Goal: Information Seeking & Learning: Learn about a topic

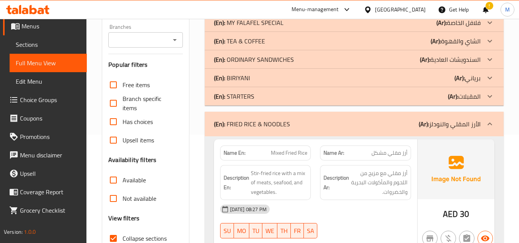
scroll to position [154, 0]
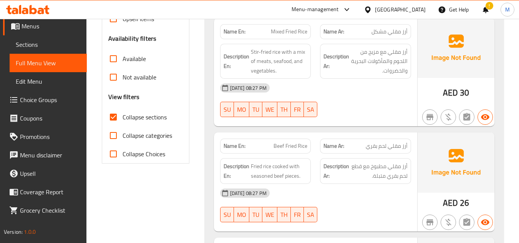
scroll to position [230, 0]
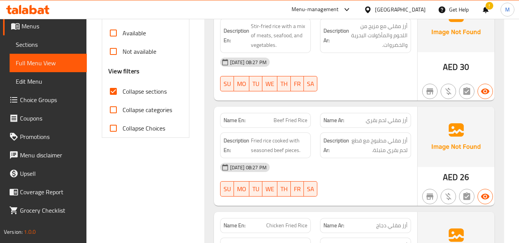
scroll to position [269, 0]
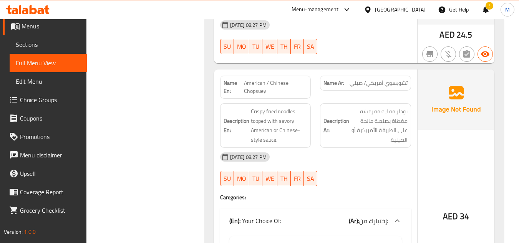
scroll to position [502, 0]
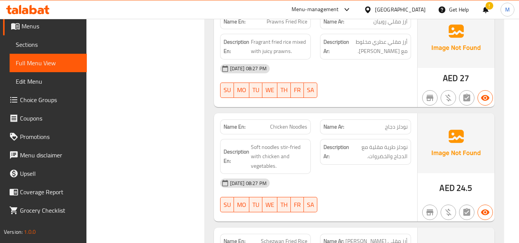
scroll to position [810, 0]
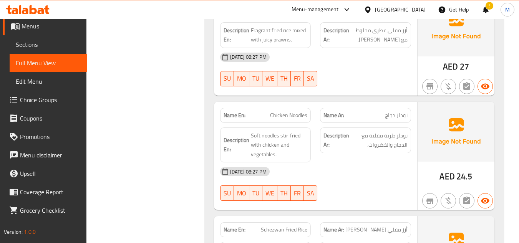
scroll to position [848, 0]
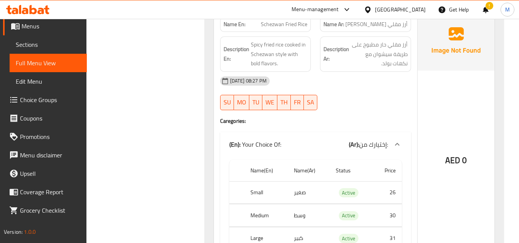
scroll to position [1078, 0]
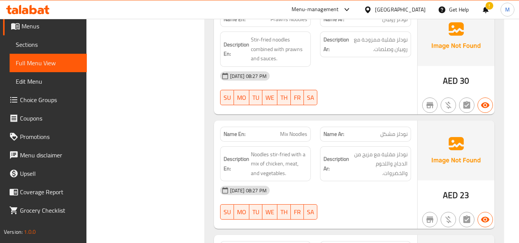
scroll to position [1270, 0]
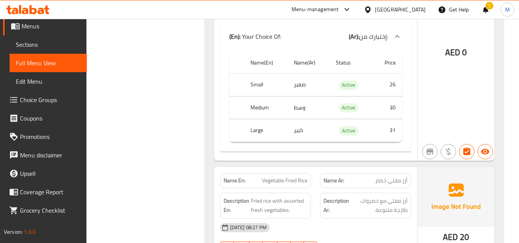
scroll to position [1654, 0]
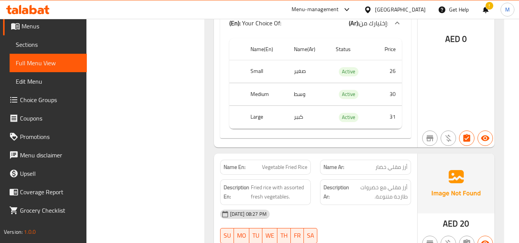
click at [191, 110] on div "Filter Branches Branches Popular filters Free items Branch specific items Has c…" at bounding box center [148, 240] width 102 height 3590
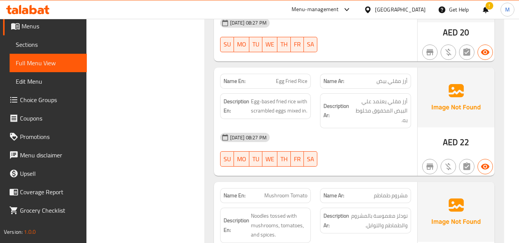
scroll to position [1846, 0]
click at [165, 117] on div "Filter Branches Branches Popular filters Free items Branch specific items Has c…" at bounding box center [148, 48] width 102 height 3590
click at [187, 169] on div "Filter Branches Branches Popular filters Free items Branch specific items Has c…" at bounding box center [148, 48] width 102 height 3590
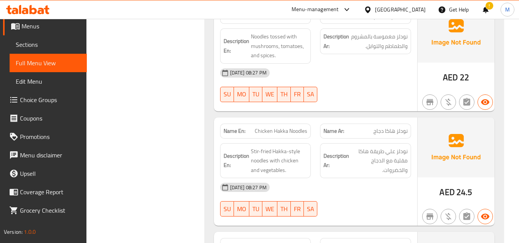
scroll to position [2038, 0]
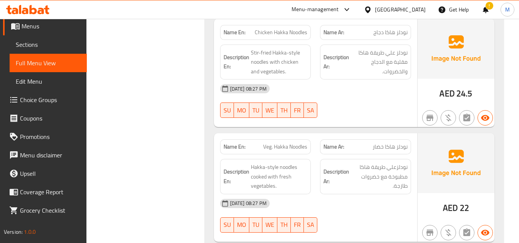
scroll to position [2153, 0]
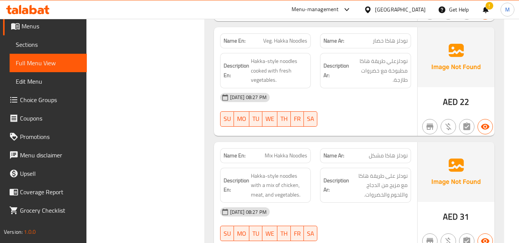
scroll to position [2230, 0]
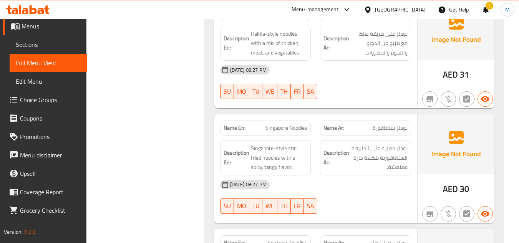
scroll to position [2383, 0]
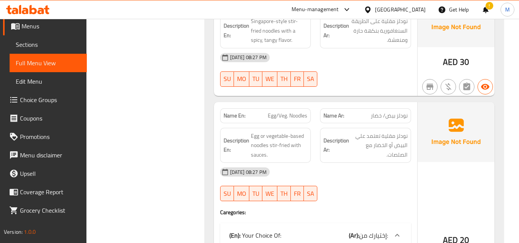
scroll to position [2498, 0]
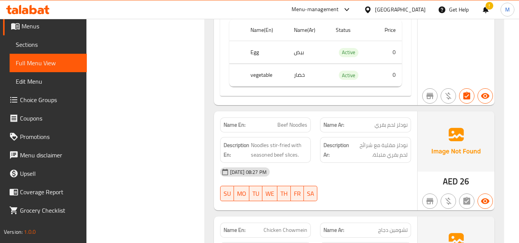
scroll to position [2767, 0]
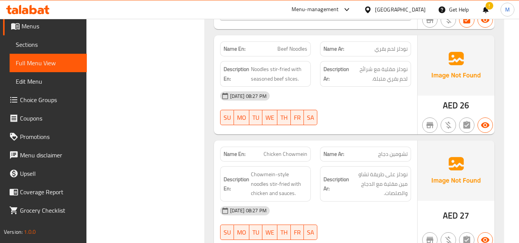
scroll to position [2844, 0]
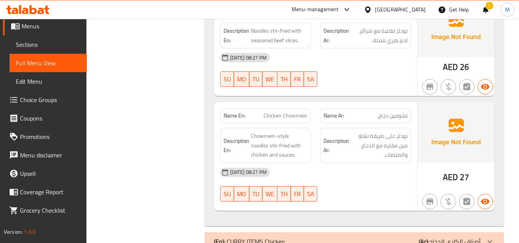
click at [266, 137] on span "Chowmein-style noodles stir-fried with chicken and sauces." at bounding box center [279, 145] width 57 height 28
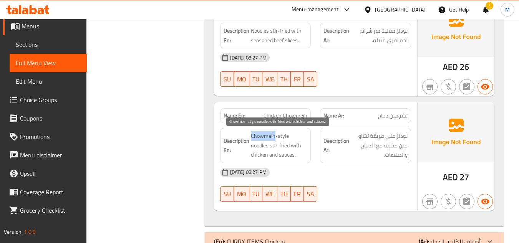
click at [266, 137] on span "Chowmein-style noodles stir-fried with chicken and sauces." at bounding box center [279, 145] width 57 height 28
copy span "Chowmein"
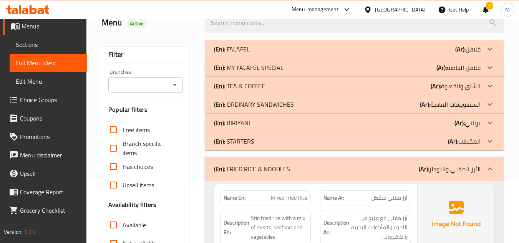
scroll to position [115, 0]
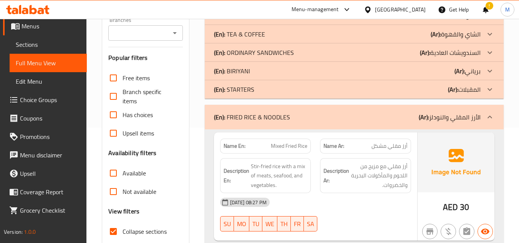
click at [252, 123] on div "(En): [PERSON_NAME] & NOODLES (Ar): الأرز المقلي والنودلز" at bounding box center [354, 117] width 299 height 25
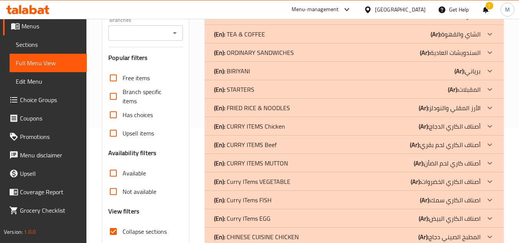
click at [243, 129] on p "(En): CURRY ITEMS Chicken" at bounding box center [249, 126] width 71 height 9
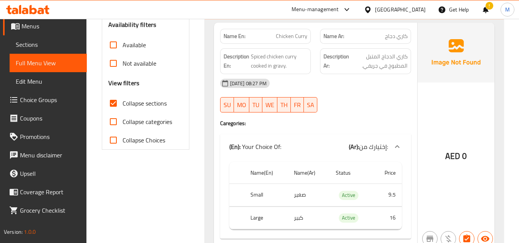
scroll to position [230, 0]
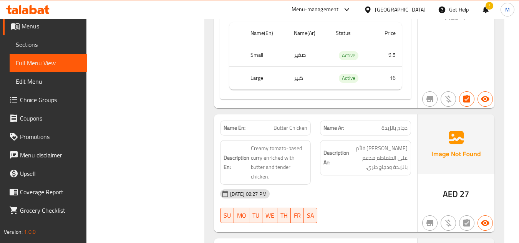
scroll to position [384, 0]
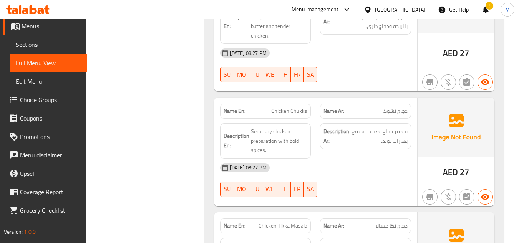
scroll to position [537, 0]
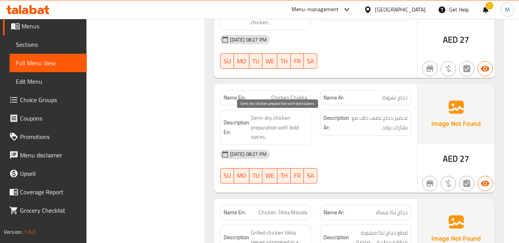
click at [259, 129] on span "Semi-dry chicken preparation with bold spices." at bounding box center [279, 127] width 57 height 28
copy span "Semi-dry chicken preparation with bold spices."
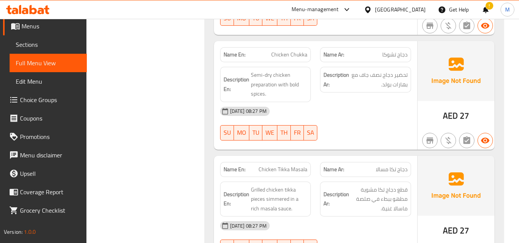
scroll to position [614, 0]
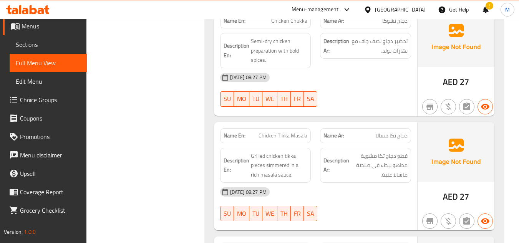
click at [168, 150] on div "Filter Branches Branches Popular filters Free items Branch specific items Has c…" at bounding box center [148, 218] width 102 height 1467
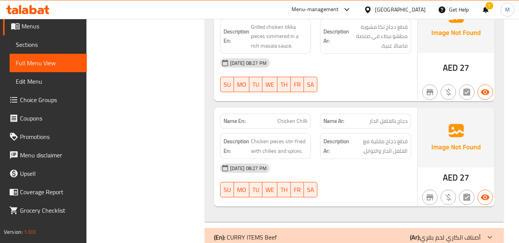
scroll to position [768, 0]
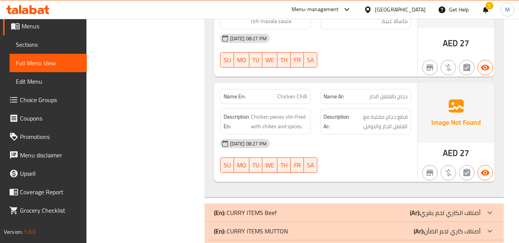
click at [188, 165] on div "Filter Branches Branches Popular filters Free items Branch specific items Has c…" at bounding box center [148, 64] width 102 height 1467
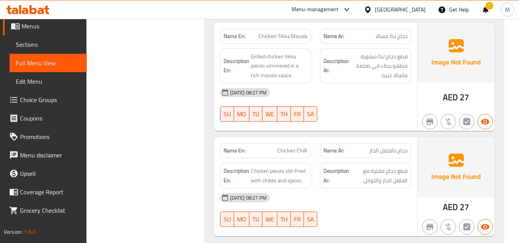
scroll to position [727, 0]
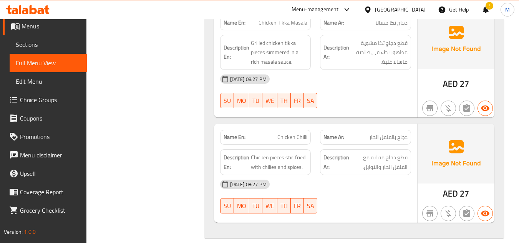
click at [192, 127] on div "Filter Branches Branches Popular filters Free items Branch specific items Has c…" at bounding box center [148, 105] width 102 height 1467
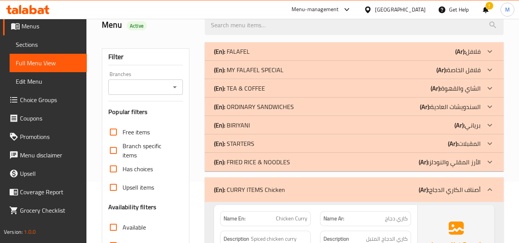
scroll to position [115, 0]
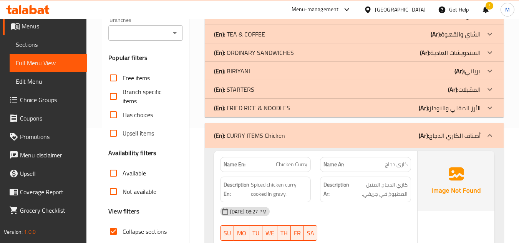
click at [240, 129] on div "(En): CURRY ITEMS Chicken (Ar): أصناف الكاري الدجاج" at bounding box center [354, 135] width 299 height 25
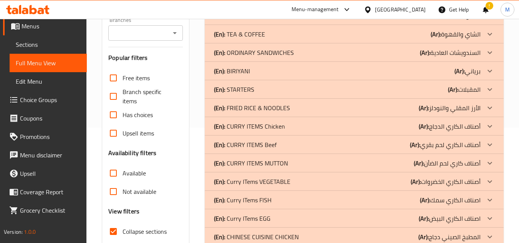
click at [238, 143] on p "(En): CURRY ITEMS Beef" at bounding box center [245, 144] width 63 height 9
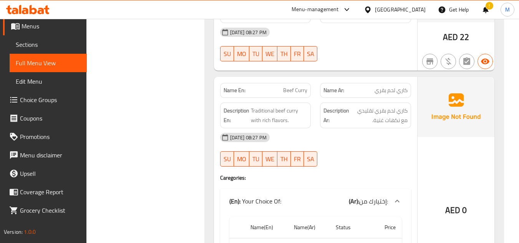
scroll to position [426, 0]
click at [299, 88] on span "Beef Curry" at bounding box center [295, 91] width 24 height 8
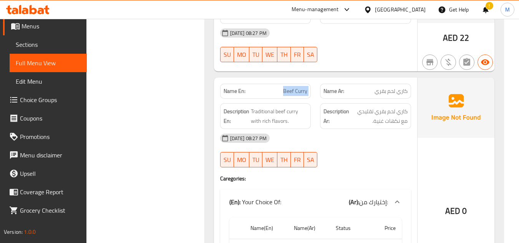
copy span "Beef Curry"
click at [264, 117] on span "Traditional beef curry with rich flavors." at bounding box center [279, 116] width 57 height 19
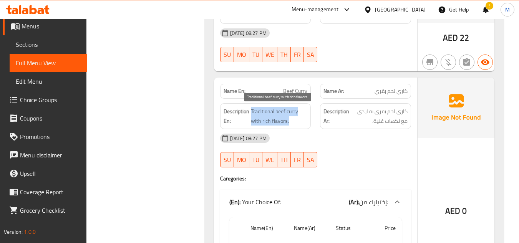
click at [264, 117] on span "Traditional beef curry with rich flavors." at bounding box center [279, 116] width 57 height 19
copy span "Traditional beef curry with rich flavors."
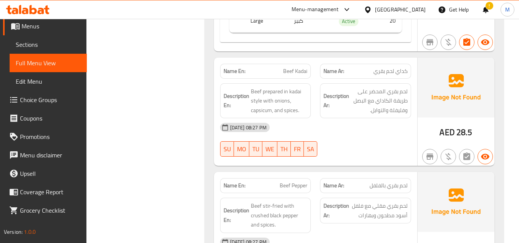
scroll to position [696, 0]
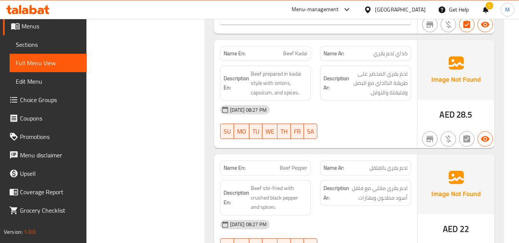
click at [200, 145] on div "(En): FALAFEL (Ar): فلافل Name En: French Toast Name Ar: خبز فرنسي محمص Descrip…" at bounding box center [354, 189] width 308 height 1572
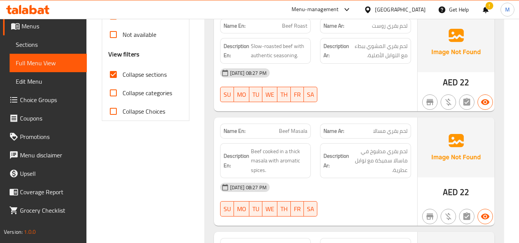
scroll to position [278, 0]
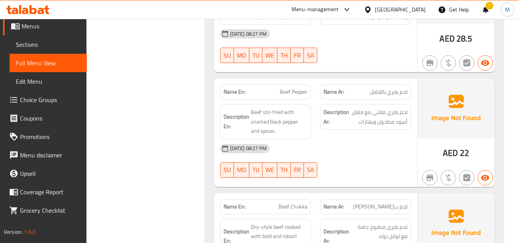
click at [189, 183] on div "Filter Branches Branches Popular filters Free items Branch specific items Has c…" at bounding box center [148, 113] width 102 height 1572
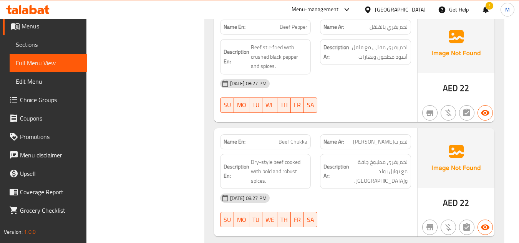
scroll to position [856, 0]
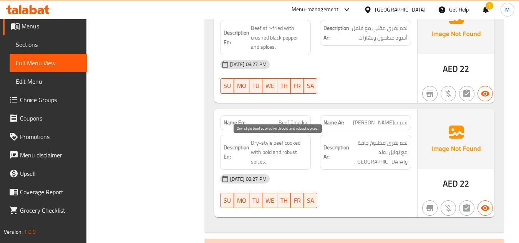
click at [283, 150] on span "Dry-style beef cooked with bold and robust spices." at bounding box center [279, 152] width 57 height 28
copy span "Dry-style beef cooked with bold and robust spices."
click at [288, 153] on span "Dry-style beef cooked with bold and robust spices." at bounding box center [279, 152] width 57 height 28
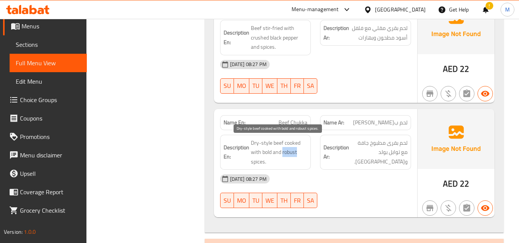
click at [288, 153] on span "Dry-style beef cooked with bold and robust spices." at bounding box center [279, 152] width 57 height 28
click at [291, 154] on span "Dry-style beef cooked with bold and robust spices." at bounding box center [279, 152] width 57 height 28
click at [190, 157] on div "Filter Branches Branches Popular filters Free items Branch specific items Has c…" at bounding box center [148, 29] width 102 height 1572
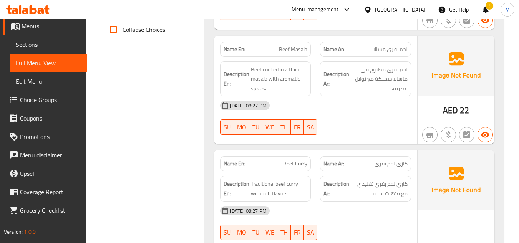
scroll to position [127, 0]
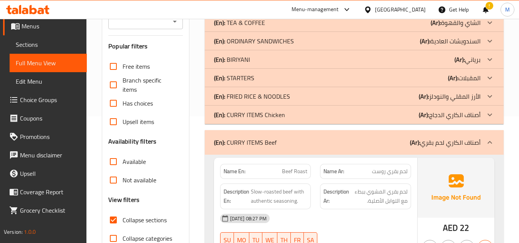
click at [271, 139] on p "(En): CURRY ITEMS Beef" at bounding box center [245, 142] width 63 height 9
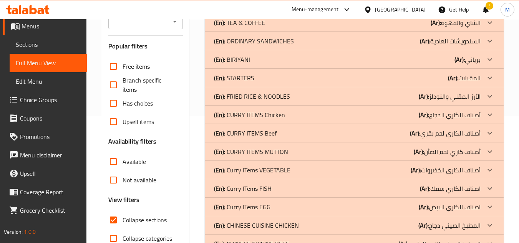
click at [264, 152] on p "(En): CURRY ITEMS MUTTON" at bounding box center [251, 151] width 74 height 9
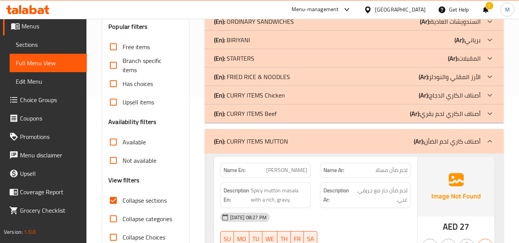
scroll to position [203, 0]
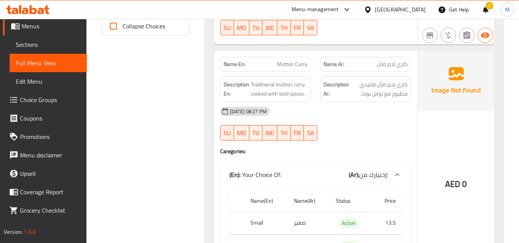
scroll to position [357, 0]
click at [284, 95] on span "Traditional mutton curry cooked with bold spices." at bounding box center [279, 89] width 57 height 19
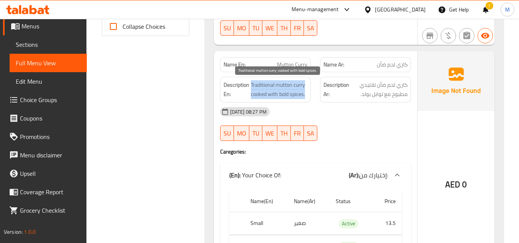
click at [284, 95] on span "Traditional mutton curry cooked with bold spices." at bounding box center [279, 89] width 57 height 19
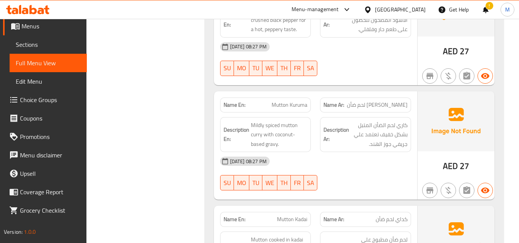
scroll to position [676, 0]
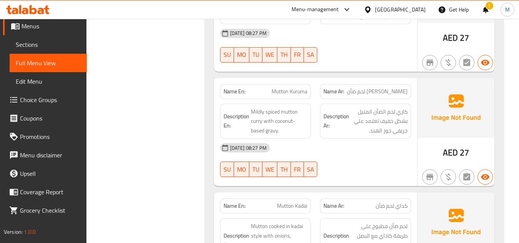
click at [194, 122] on div "Filter Branches Branches Popular filters Free items Branch specific items Has c…" at bounding box center [148, 155] width 102 height 1467
click at [162, 141] on div "Filter Branches Branches Popular filters Free items Branch specific items Has c…" at bounding box center [148, 155] width 102 height 1467
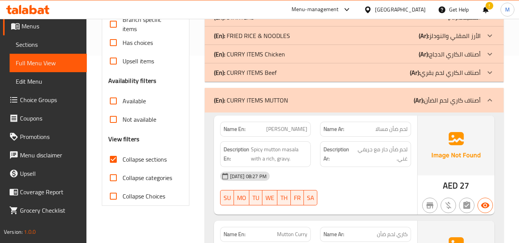
scroll to position [78, 0]
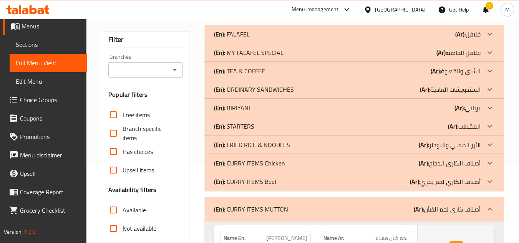
click at [245, 210] on p "(En): CURRY ITEMS MUTTON" at bounding box center [251, 209] width 74 height 9
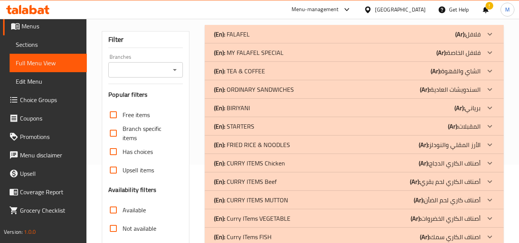
scroll to position [117, 0]
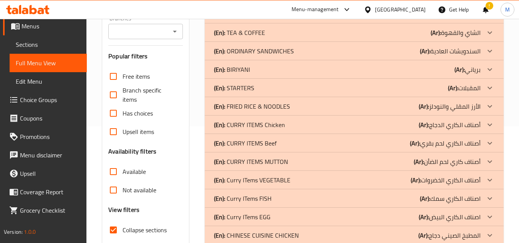
click at [251, 182] on p "(En): Curry ITems VEGETABLE" at bounding box center [252, 179] width 76 height 9
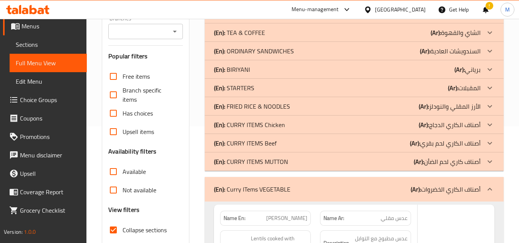
scroll to position [270, 0]
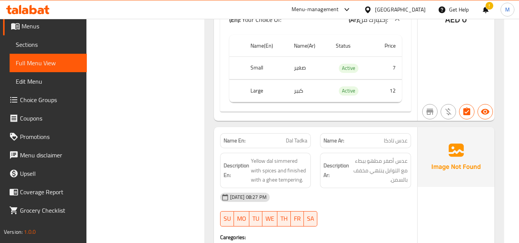
scroll to position [462, 0]
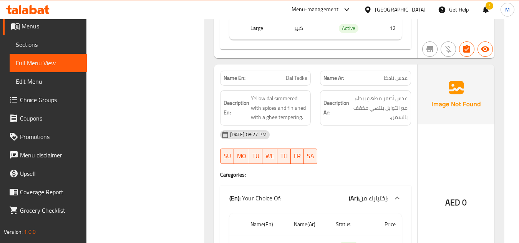
scroll to position [501, 0]
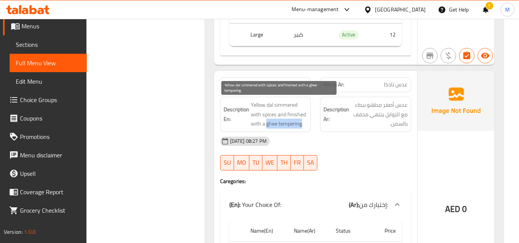
drag, startPoint x: 266, startPoint y: 124, endPoint x: 301, endPoint y: 123, distance: 35.3
click at [301, 123] on span "Yellow dal simmered with spices and finished with a ghee tempering." at bounding box center [279, 114] width 57 height 28
copy span "ghee tempering"
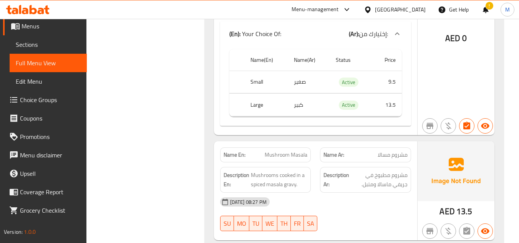
scroll to position [731, 0]
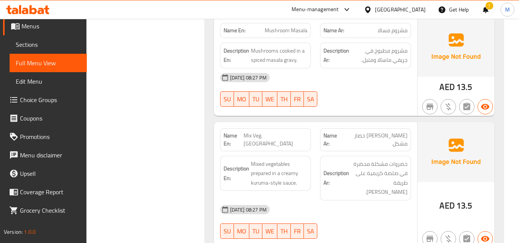
scroll to position [808, 0]
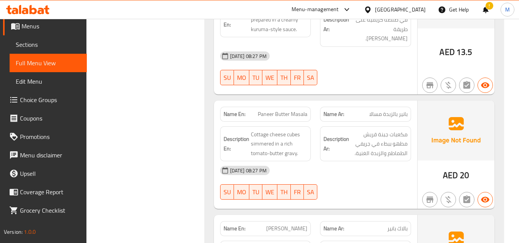
scroll to position [961, 0]
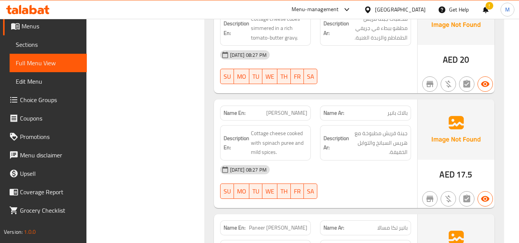
scroll to position [1076, 0]
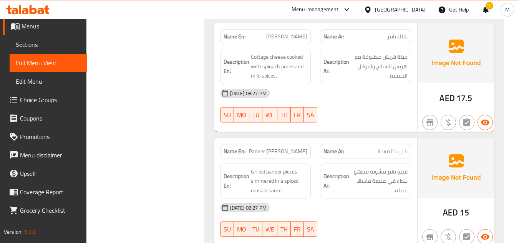
scroll to position [1191, 0]
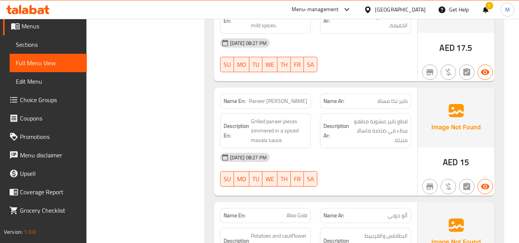
click at [169, 134] on div "Filter Branches Branches Popular filters Free items Branch specific items Has c…" at bounding box center [148, 197] width 102 height 2581
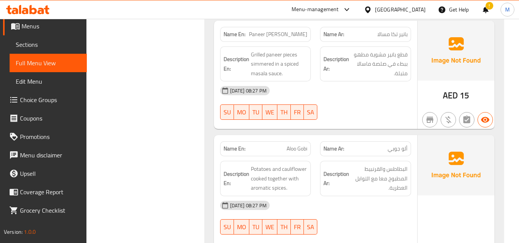
scroll to position [1268, 0]
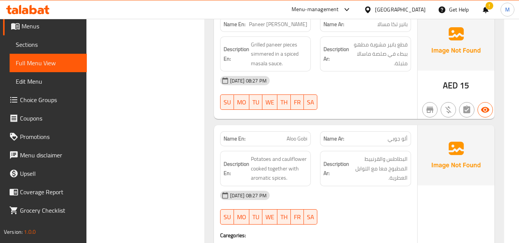
click at [172, 125] on div "Filter Branches Branches Popular filters Free items Branch specific items Has c…" at bounding box center [148, 120] width 102 height 2581
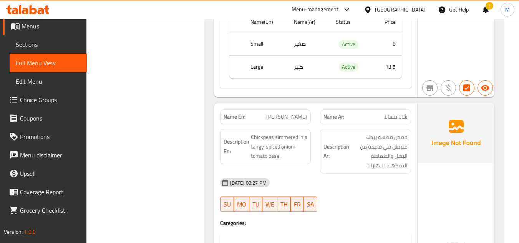
scroll to position [1575, 0]
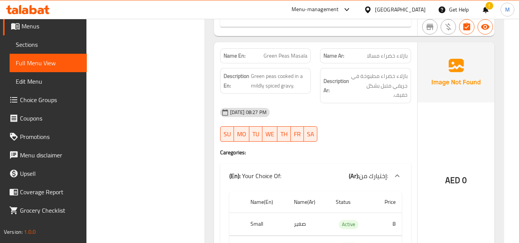
scroll to position [1844, 0]
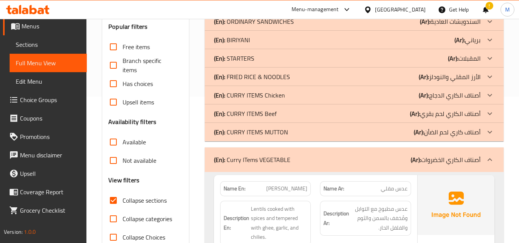
scroll to position [155, 0]
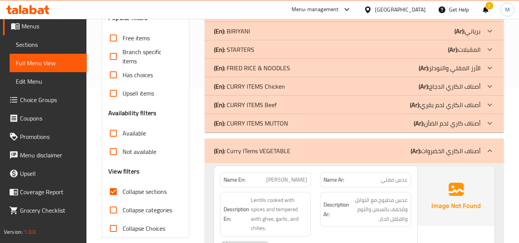
click at [232, 144] on div "(En): Curry ITems VEGETABLE (Ar): أصناف الكاري الخضروات" at bounding box center [354, 151] width 299 height 25
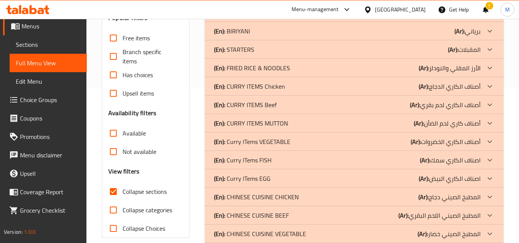
click at [227, 160] on p "(En): Curry ITems FISH" at bounding box center [243, 159] width 58 height 9
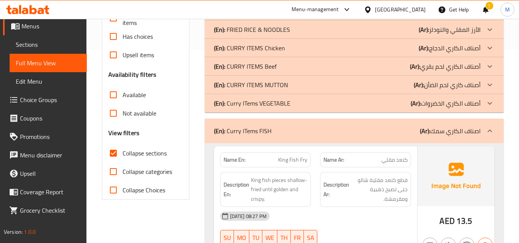
scroll to position [270, 0]
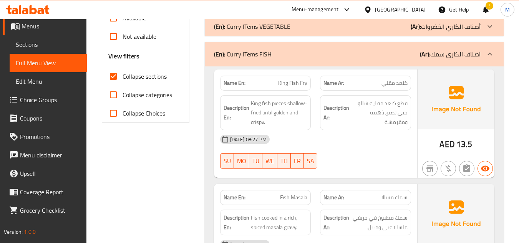
click at [286, 112] on span "King fish pieces shallow-fried until golden and crispy." at bounding box center [279, 113] width 57 height 28
click at [285, 112] on span "King fish pieces shallow-fried until golden and crispy." at bounding box center [279, 113] width 57 height 28
click at [283, 111] on span "King fish pieces shallow-fried until golden and crispy." at bounding box center [279, 113] width 57 height 28
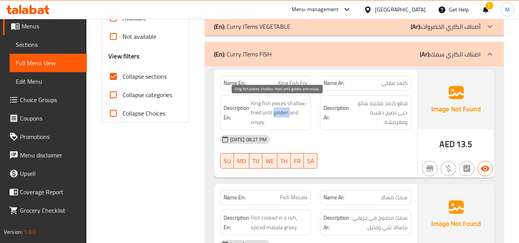
click at [283, 111] on span "King fish pieces shallow-fried until golden and crispy." at bounding box center [279, 113] width 57 height 28
click at [281, 111] on span "King fish pieces shallow-fried until golden and crispy." at bounding box center [279, 113] width 57 height 28
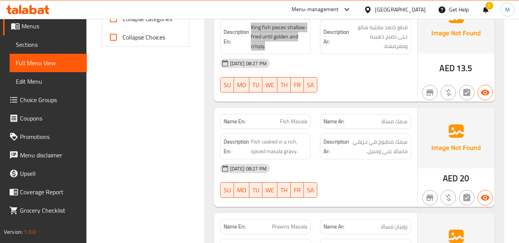
scroll to position [347, 0]
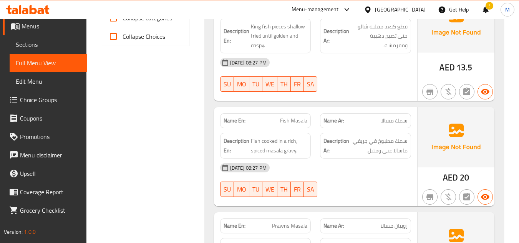
click at [208, 134] on div "Name En: King Fish Fry Name Ar: كنعد مقلي Description En: King fish pieces shal…" at bounding box center [354, 216] width 299 height 452
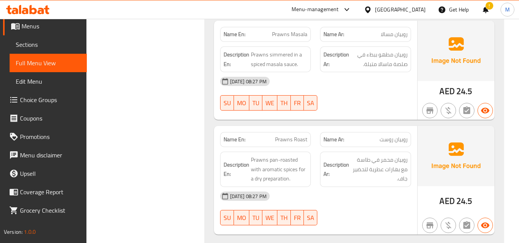
scroll to position [539, 0]
click at [173, 127] on div "Filter Branches Branches Popular filters Free items Branch specific items Has c…" at bounding box center [148, 168] width 102 height 1216
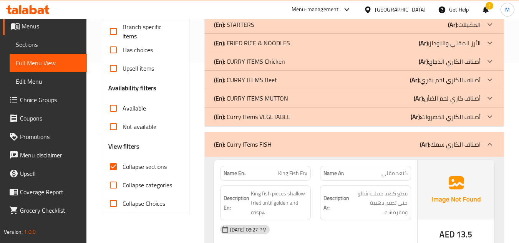
scroll to position [193, 0]
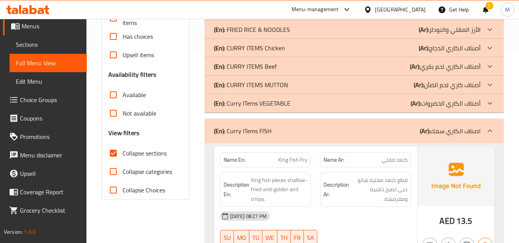
click at [235, 129] on p "(En): Curry ITems FISH" at bounding box center [243, 130] width 58 height 9
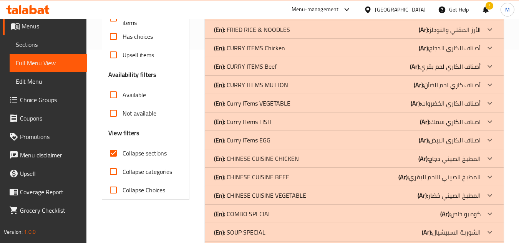
drag, startPoint x: 232, startPoint y: 138, endPoint x: 215, endPoint y: 147, distance: 19.9
click at [233, 138] on p "(En): Curry ITems EGG" at bounding box center [242, 139] width 56 height 9
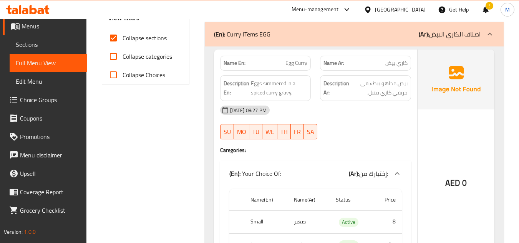
scroll to position [347, 0]
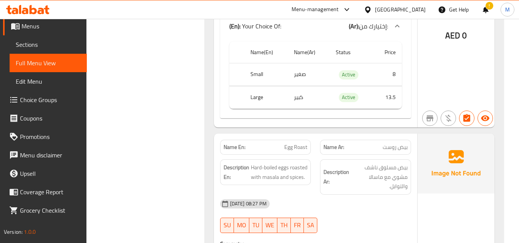
scroll to position [501, 0]
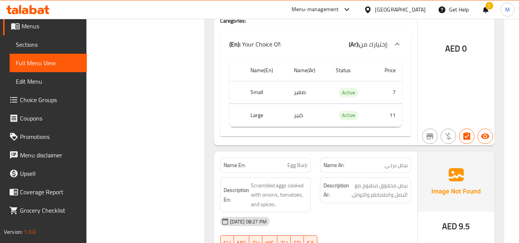
scroll to position [692, 0]
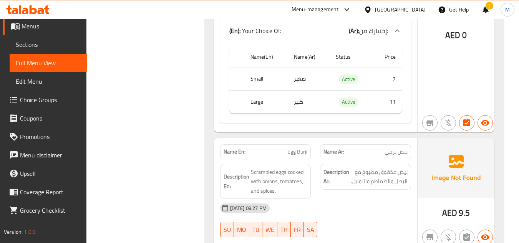
click at [168, 125] on div "Filter Branches Branches Popular filters Free items Branch specific items Has c…" at bounding box center [148, 88] width 102 height 1364
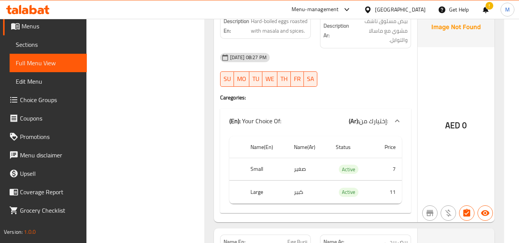
scroll to position [539, 0]
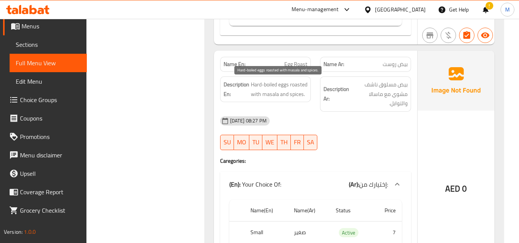
click at [283, 93] on span "Hard-boiled eggs roasted with masala and spices." at bounding box center [279, 89] width 57 height 19
copy span "Hard-boiled eggs roasted with masala and spices."
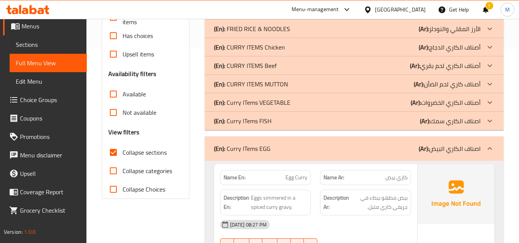
scroll to position [232, 0]
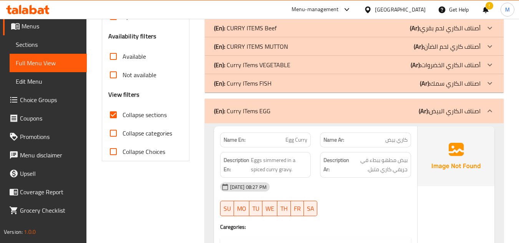
click at [269, 112] on div "(En): Curry ITems EGG (Ar): اصناف الكاري البيض" at bounding box center [347, 110] width 266 height 9
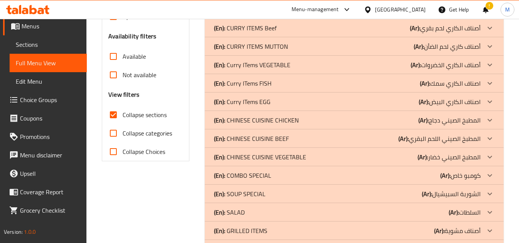
click at [261, 121] on p "(En): CHINESE CUISINE CHICKEN" at bounding box center [256, 120] width 85 height 9
